Goal: Task Accomplishment & Management: Manage account settings

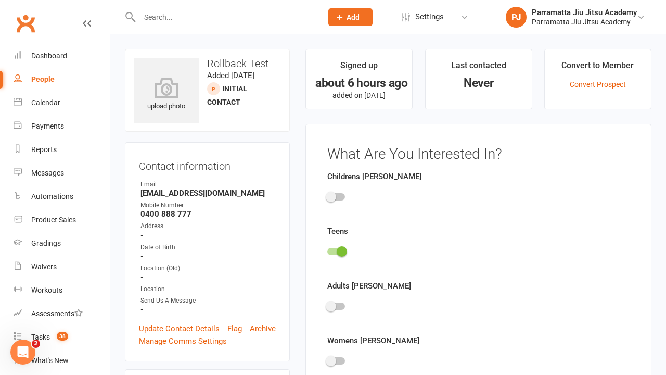
scroll to position [72, 0]
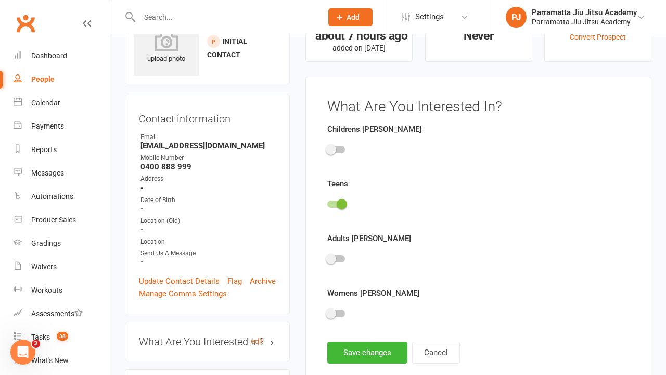
scroll to position [72, 0]
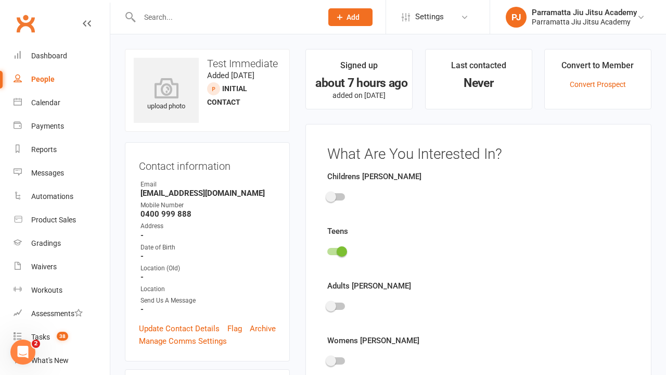
scroll to position [72, 0]
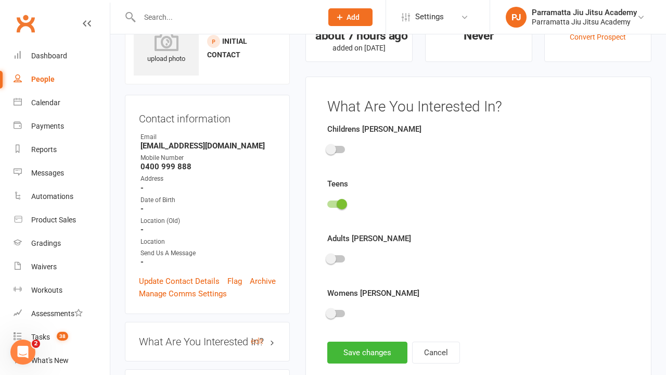
scroll to position [72, 0]
